Goal: Information Seeking & Learning: Learn about a topic

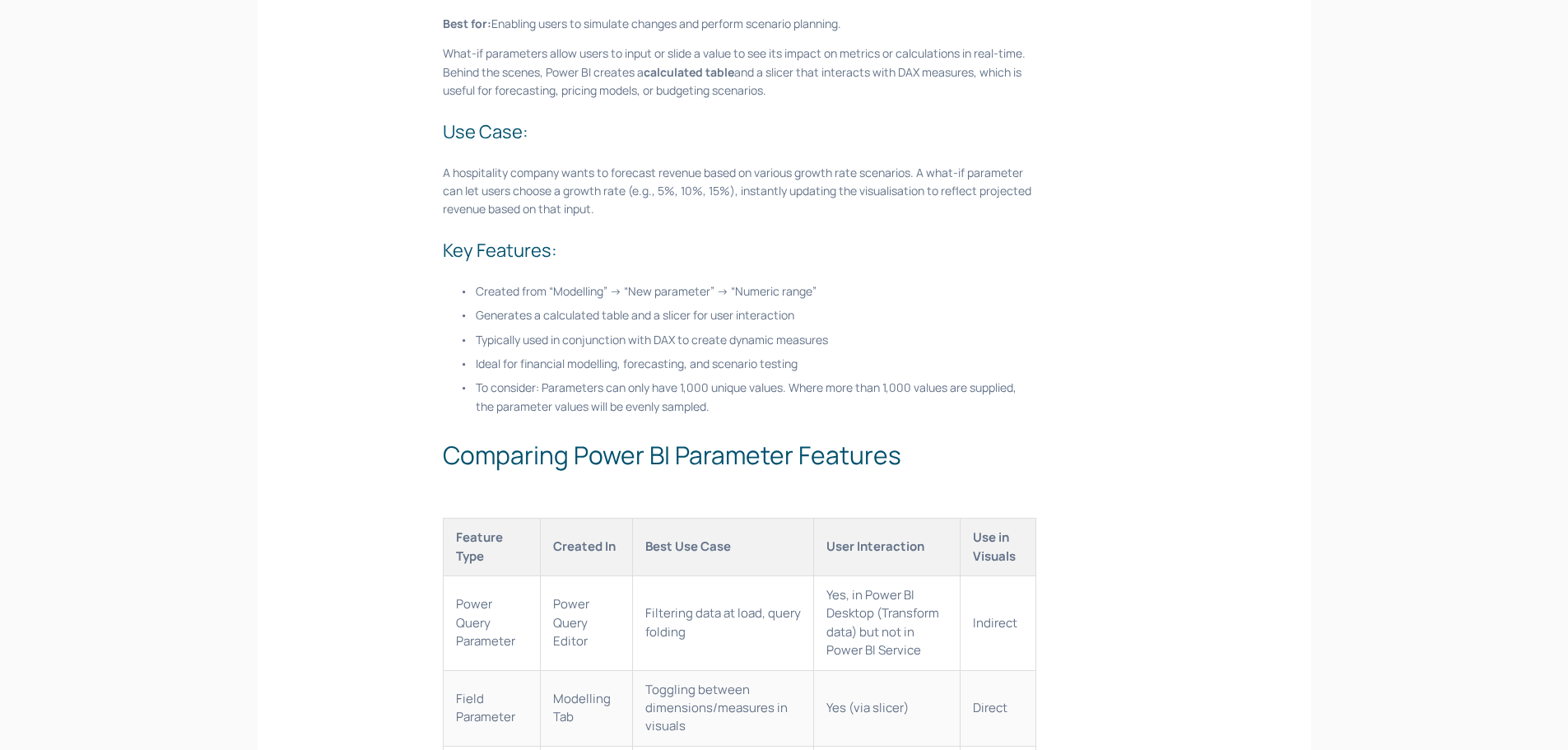
scroll to position [1976, 0]
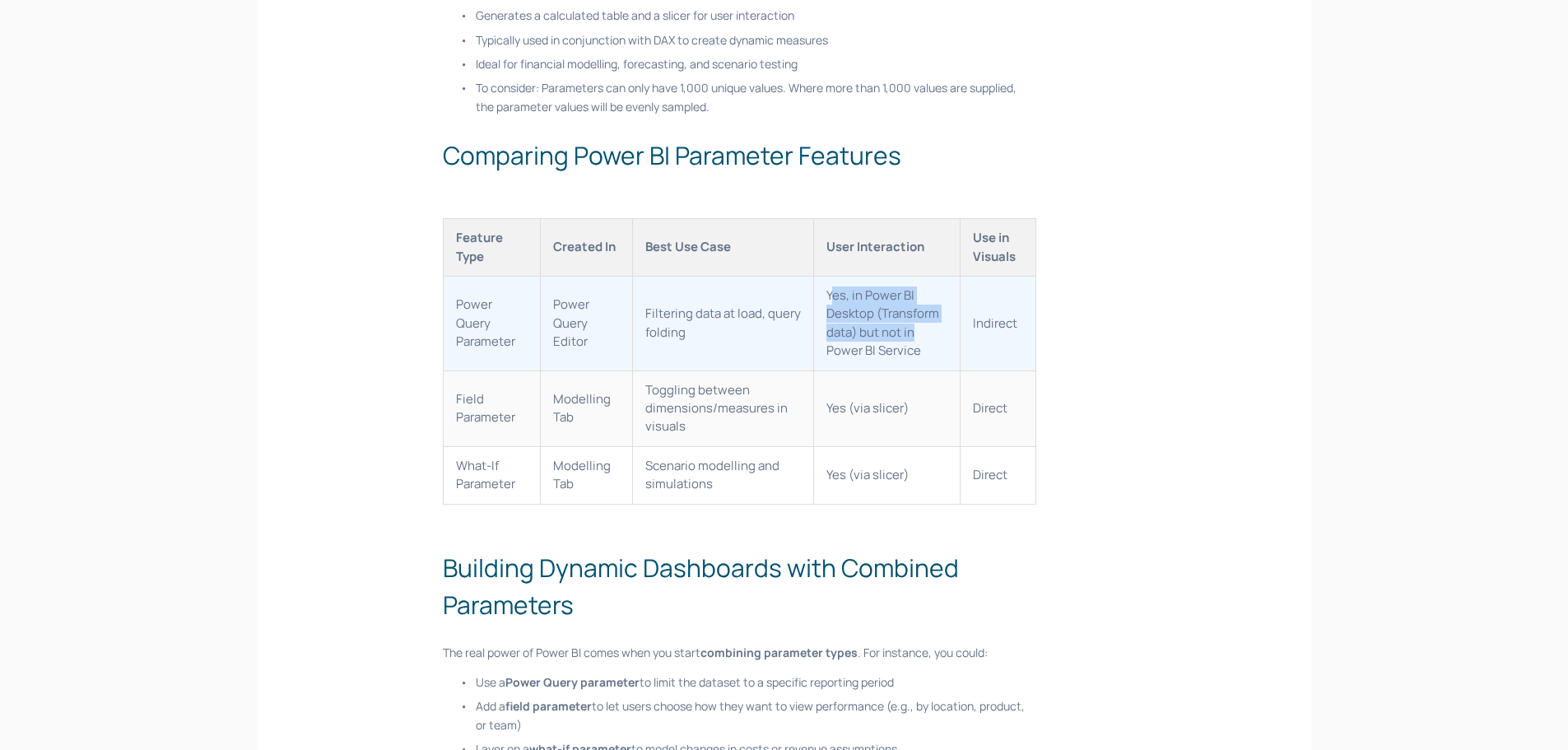
drag, startPoint x: 913, startPoint y: 340, endPoint x: 828, endPoint y: 297, distance: 95.3
click at [828, 297] on td "Yes, in Power BI Desktop (Transform data) but not in Power BI Service" at bounding box center [886, 323] width 146 height 95
click at [916, 366] on td "Yes, in Power BI Desktop (Transform data) but not in Power BI Service" at bounding box center [886, 323] width 146 height 95
drag, startPoint x: 890, startPoint y: 332, endPoint x: 826, endPoint y: 290, distance: 76.6
click at [826, 290] on td "Yes, in Power BI Desktop (Transform data) but not in Power BI Service" at bounding box center [886, 323] width 146 height 95
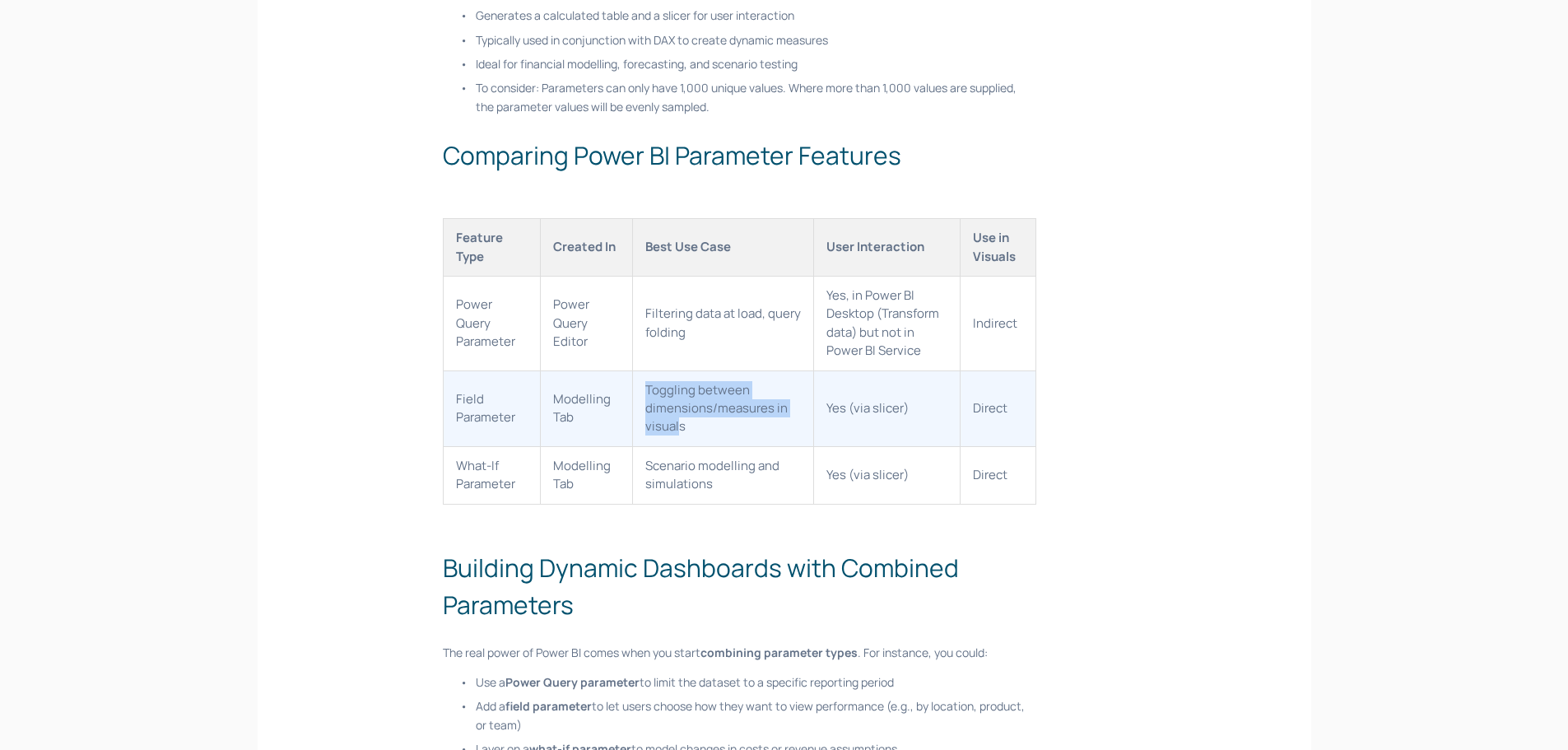
drag, startPoint x: 638, startPoint y: 395, endPoint x: 676, endPoint y: 442, distance: 60.4
click at [676, 442] on td "Toggling between dimensions/measures in visuals" at bounding box center [723, 408] width 181 height 76
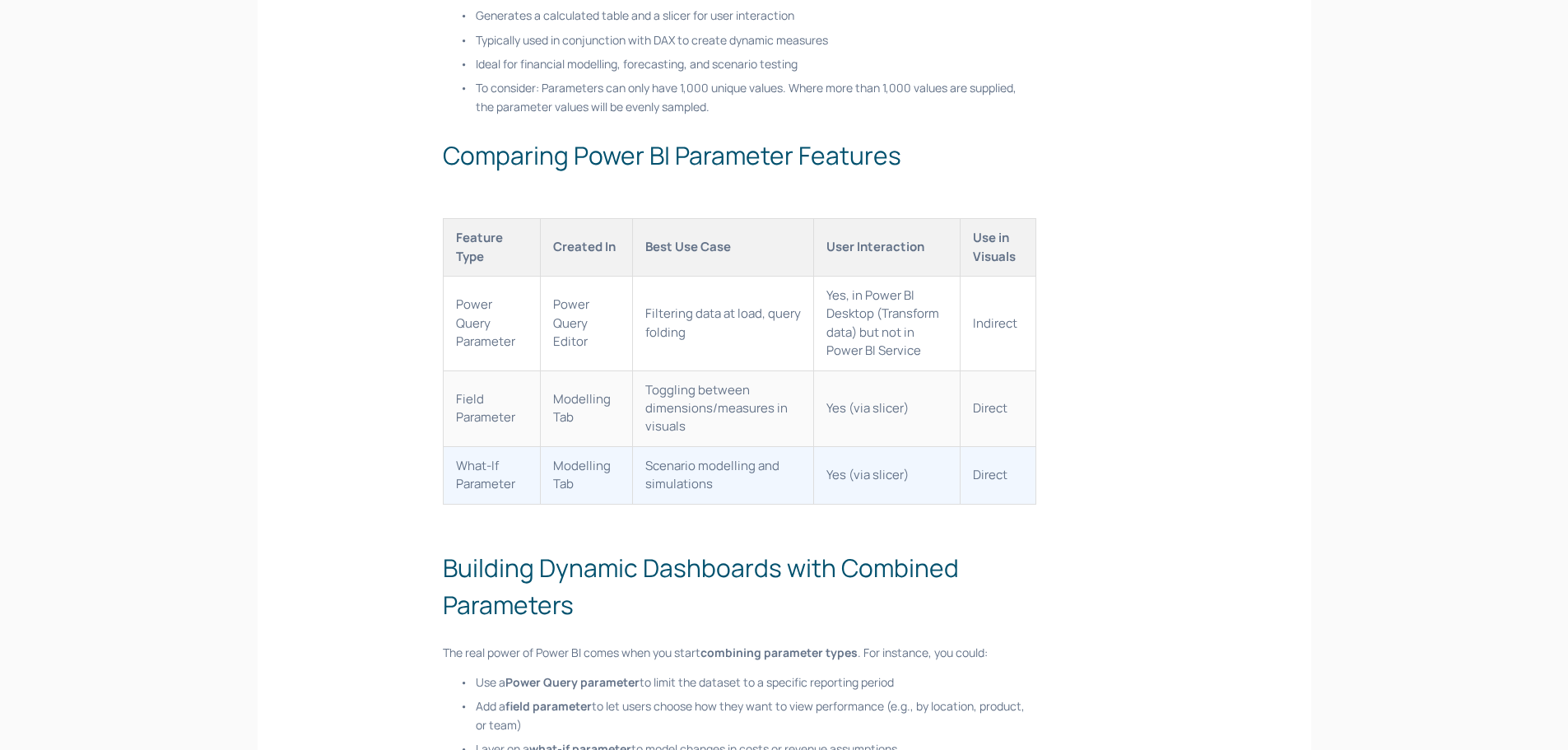
click at [662, 479] on td "Scenario modelling and simulations" at bounding box center [723, 475] width 181 height 58
drag, startPoint x: 797, startPoint y: 484, endPoint x: 812, endPoint y: 487, distance: 15.3
click at [812, 487] on tr "What-If Parameter Modelling Tab Scenario modelling and simulations Yes (via sli…" at bounding box center [740, 475] width 592 height 58
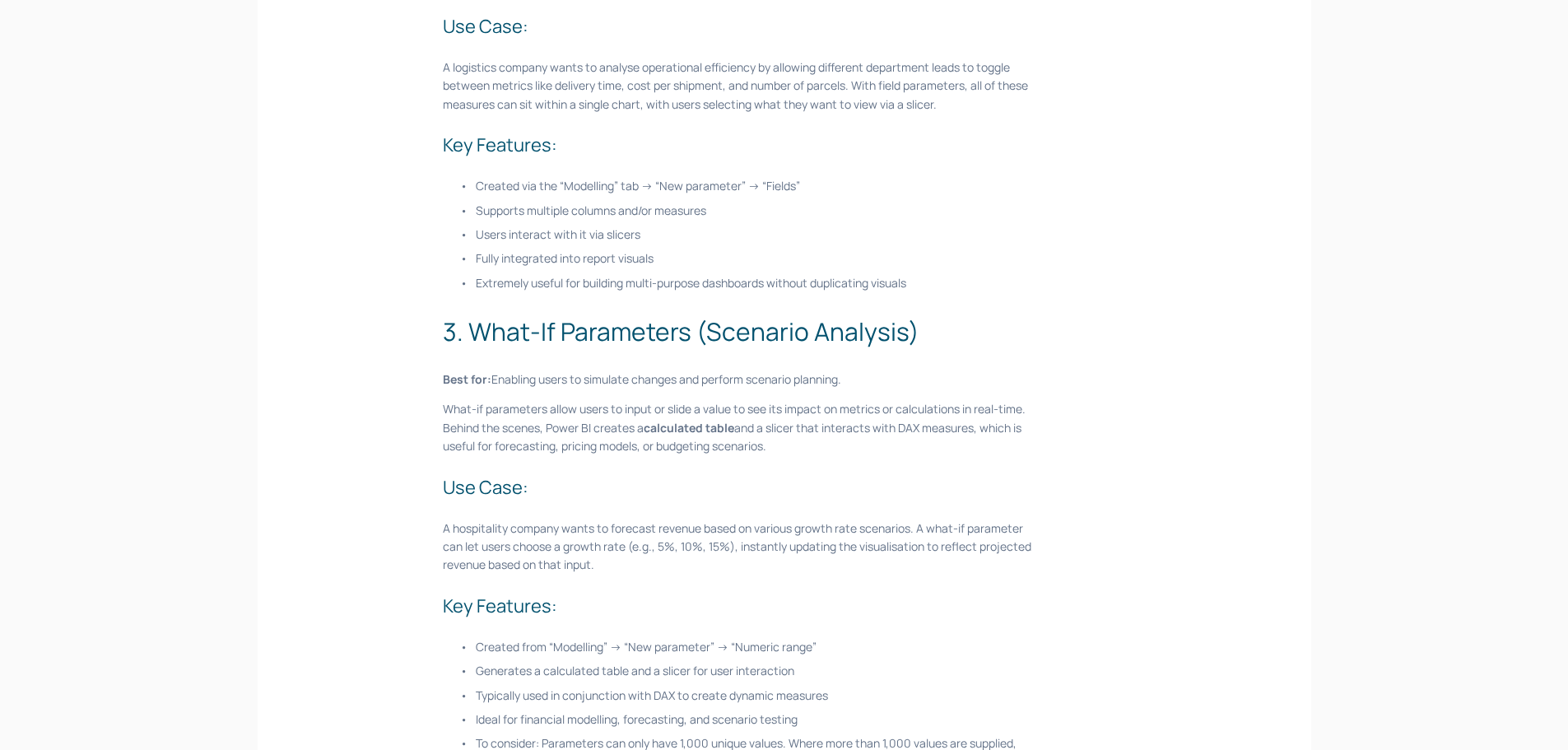
scroll to position [1482, 0]
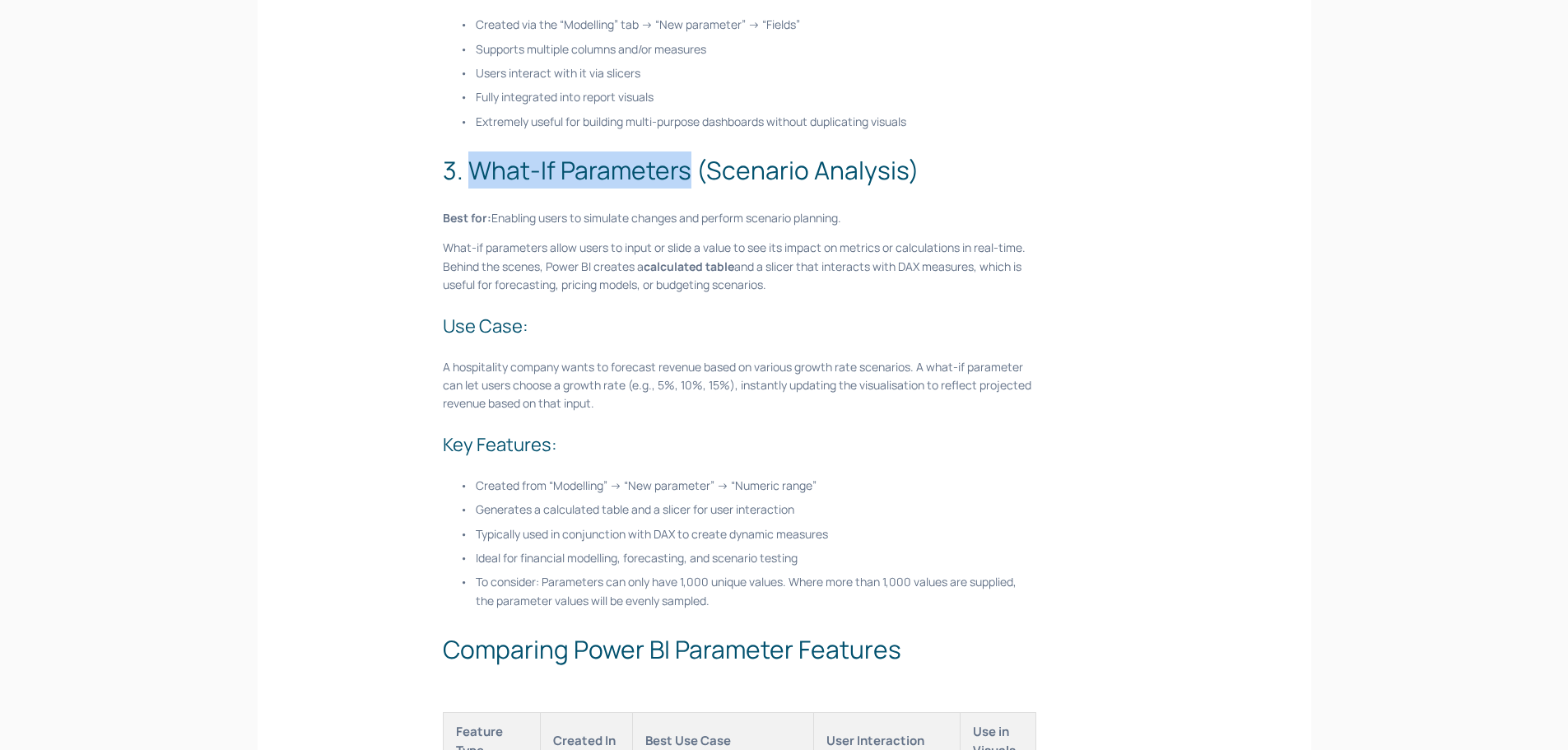
drag, startPoint x: 468, startPoint y: 171, endPoint x: 687, endPoint y: 159, distance: 219.3
click at [687, 159] on h2 "3. What-If Parameters (Scenario Analysis)" at bounding box center [739, 170] width 593 height 37
copy h2 "What-If Parameters"
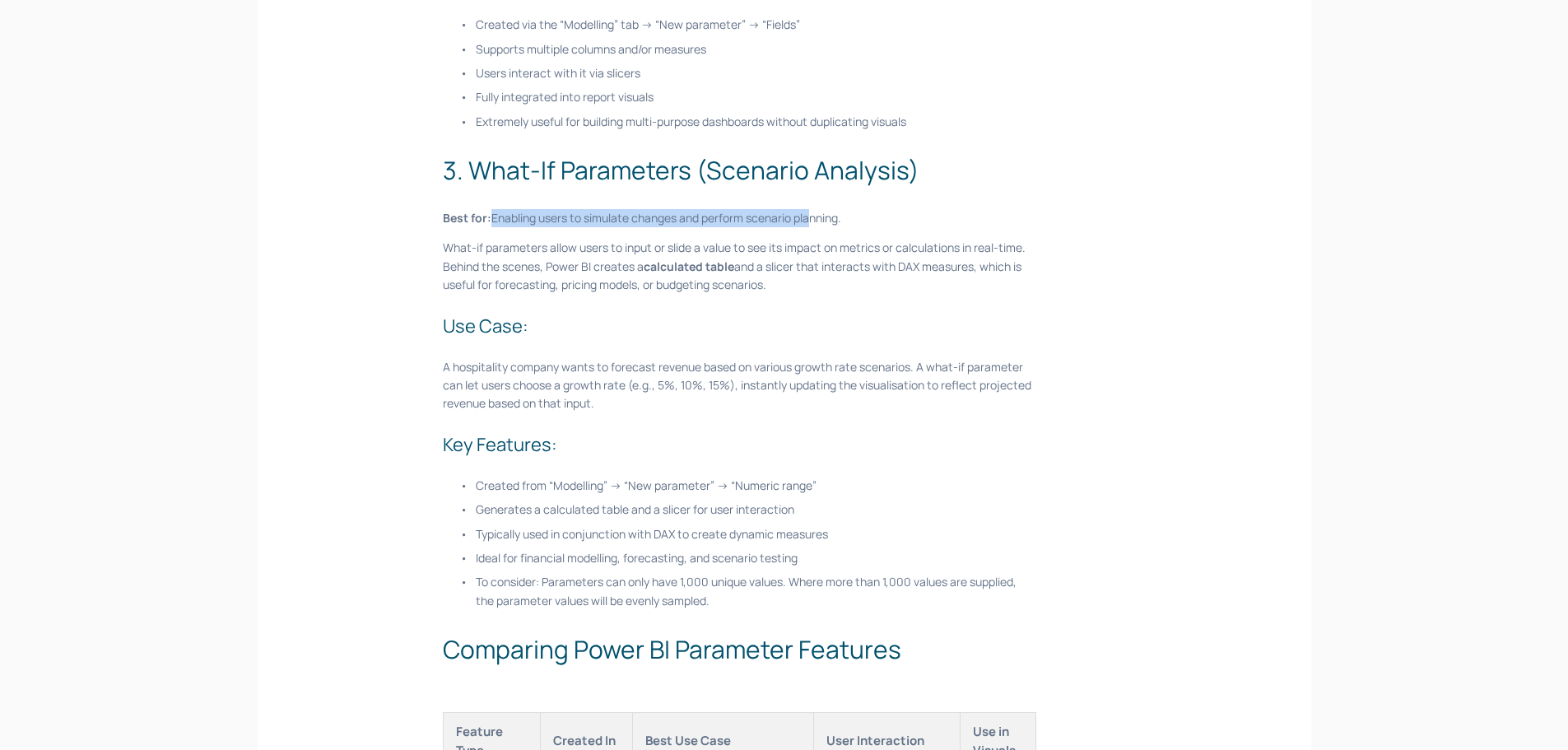
drag, startPoint x: 490, startPoint y: 221, endPoint x: 812, endPoint y: 216, distance: 322.0
click at [810, 221] on p "Best for: Enabling users to simulate changes and perform scenario planning." at bounding box center [739, 218] width 593 height 18
